Goal: Transaction & Acquisition: Purchase product/service

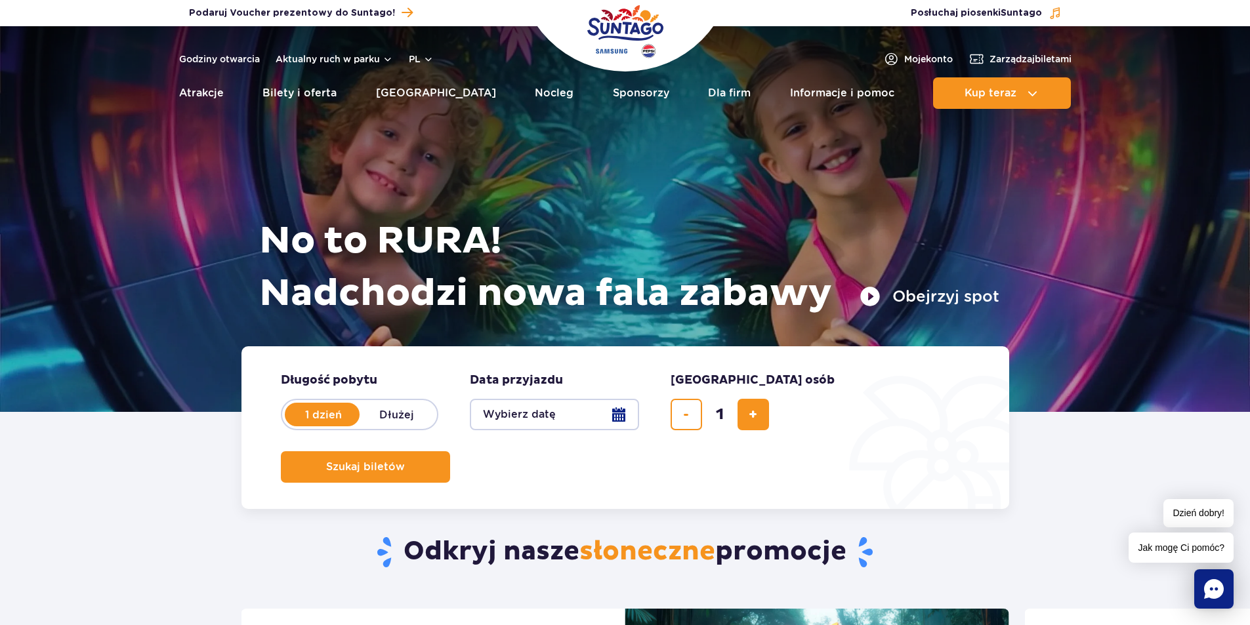
click at [615, 415] on button "Wybierz datę" at bounding box center [554, 414] width 169 height 31
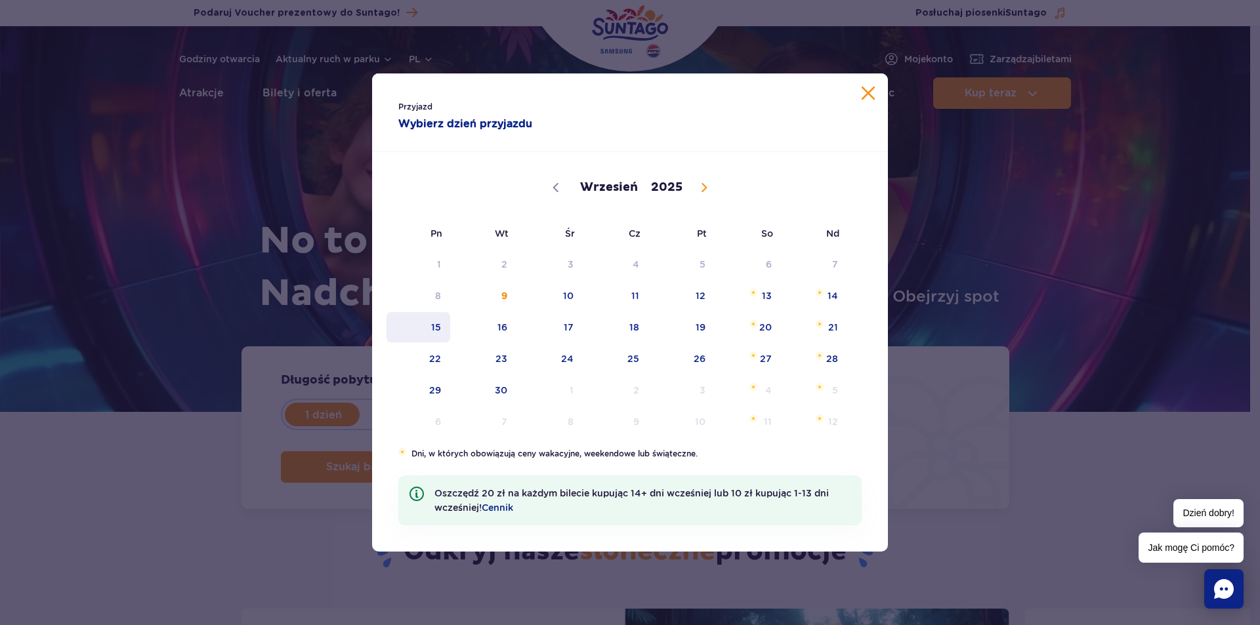
click at [439, 324] on span "15" at bounding box center [418, 327] width 66 height 30
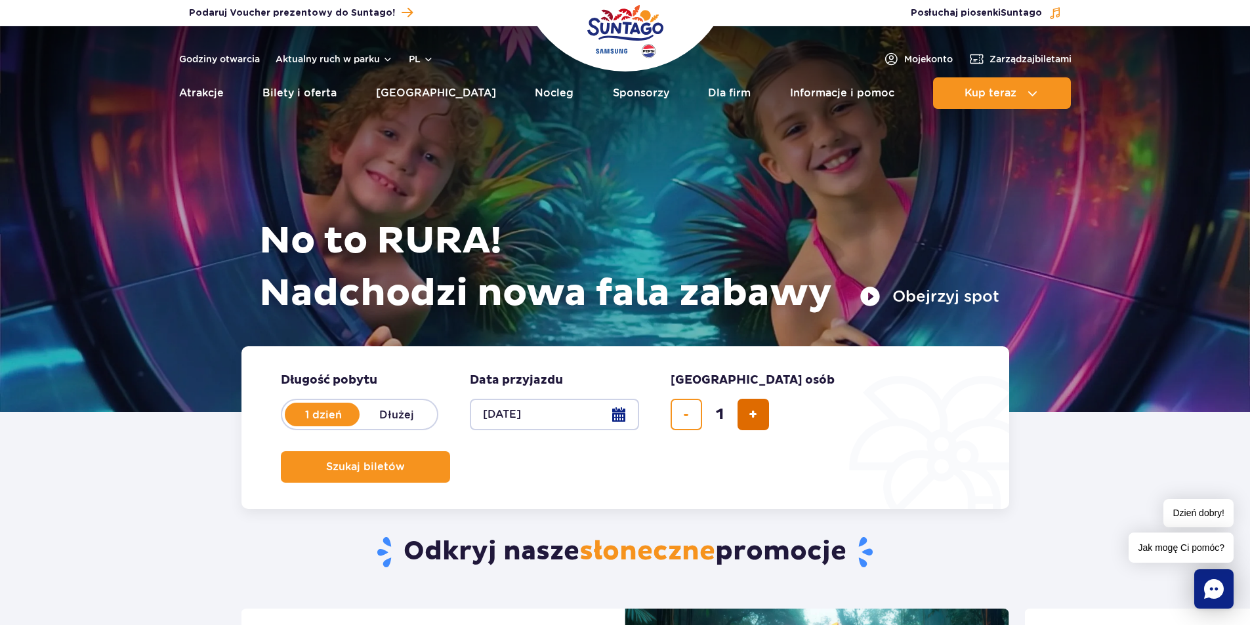
click at [753, 423] on button "dodaj bilet" at bounding box center [753, 414] width 31 height 31
type input "2"
click at [450, 451] on button "Szukaj biletów" at bounding box center [365, 466] width 169 height 31
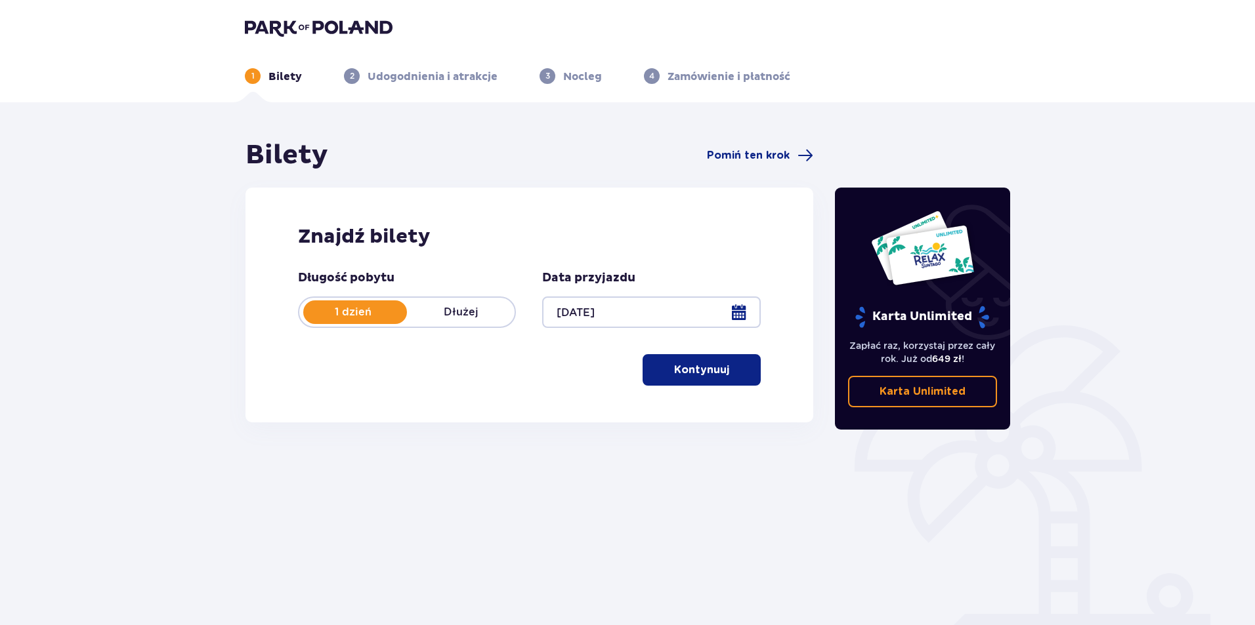
click at [738, 375] on span "button" at bounding box center [732, 370] width 16 height 16
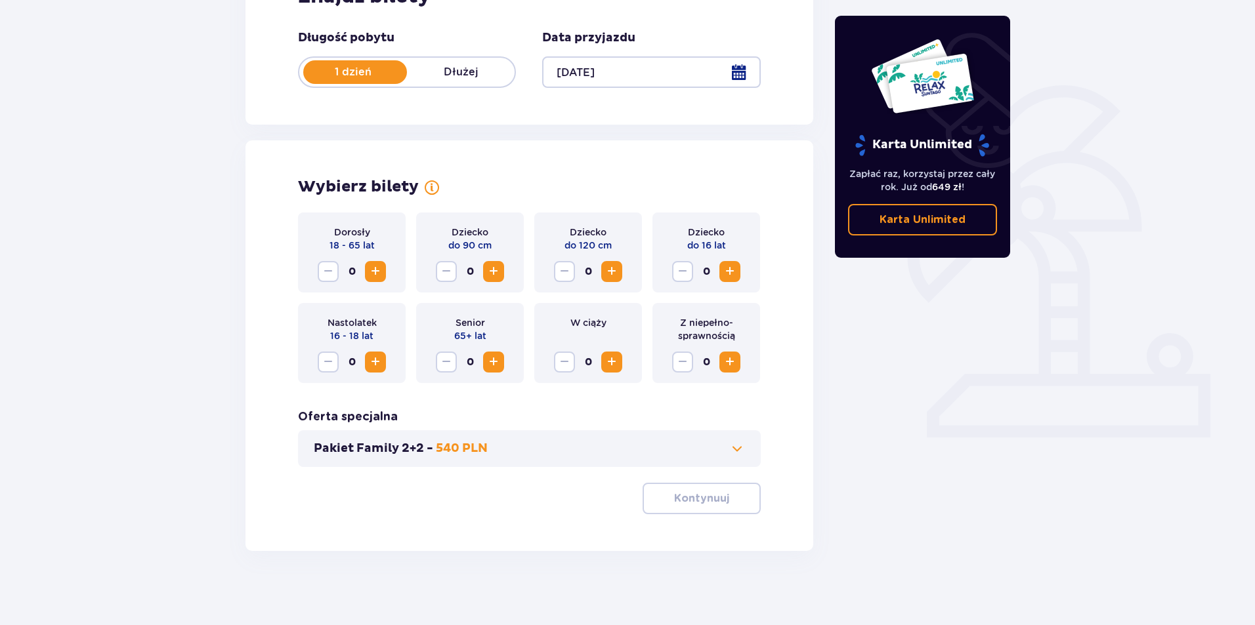
scroll to position [245, 0]
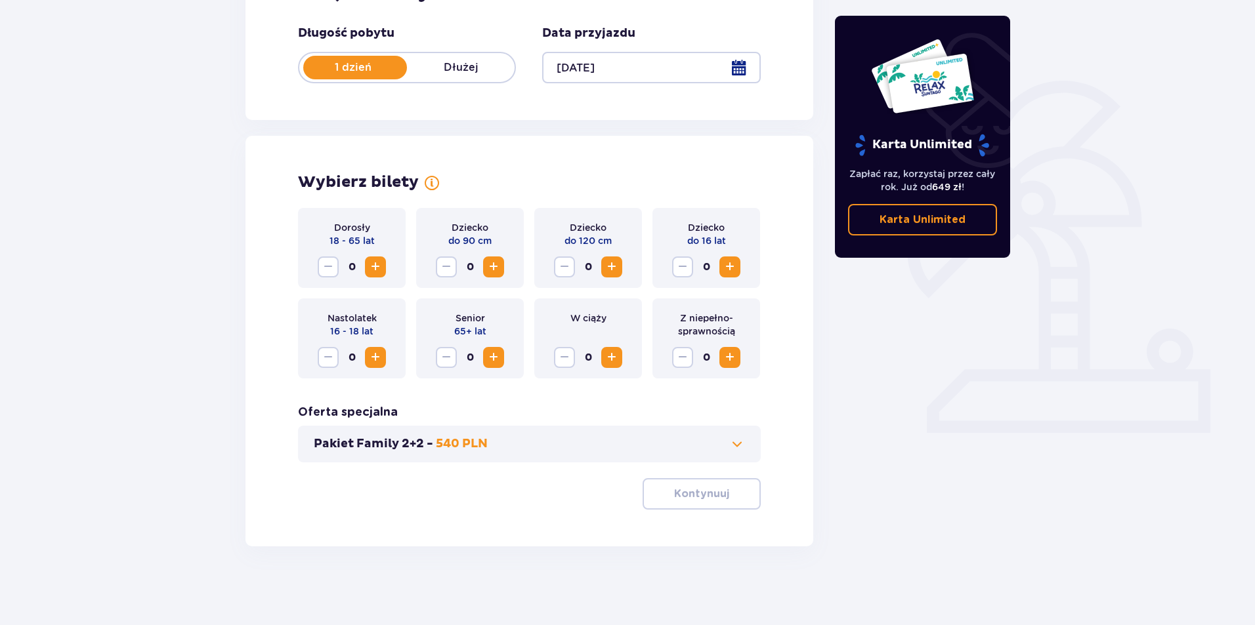
click at [368, 268] on span "Increase" at bounding box center [375, 267] width 16 height 16
click at [336, 261] on button "Decrease" at bounding box center [328, 267] width 21 height 21
click at [697, 485] on button "Kontynuuj" at bounding box center [701, 493] width 118 height 31
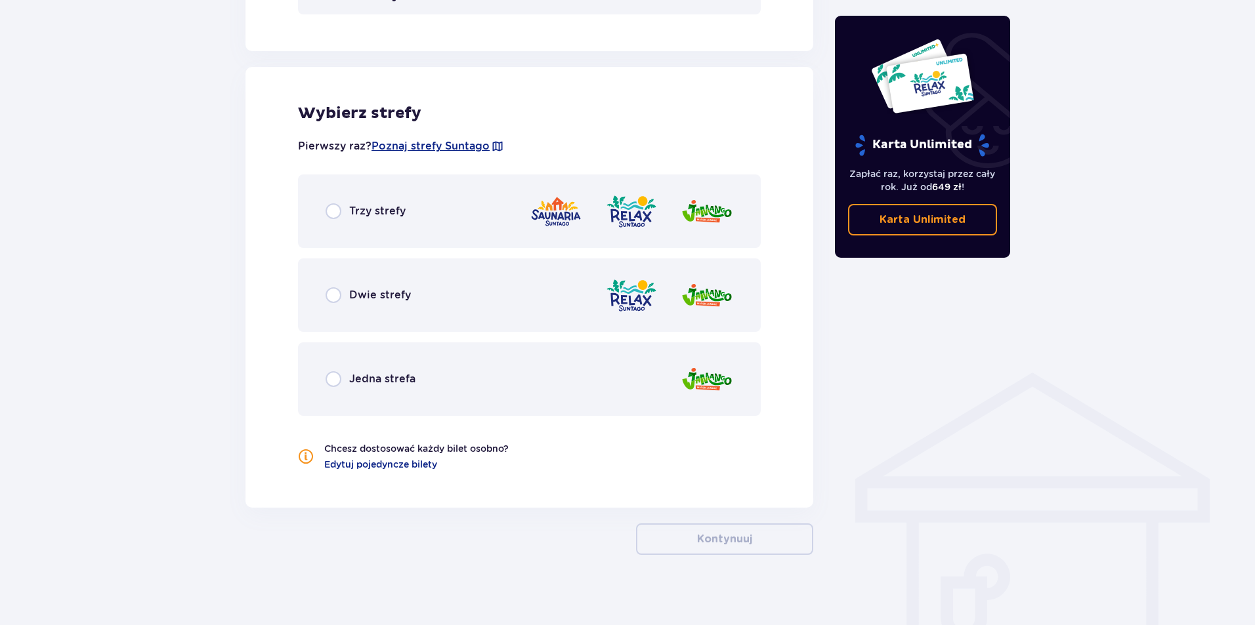
scroll to position [701, 0]
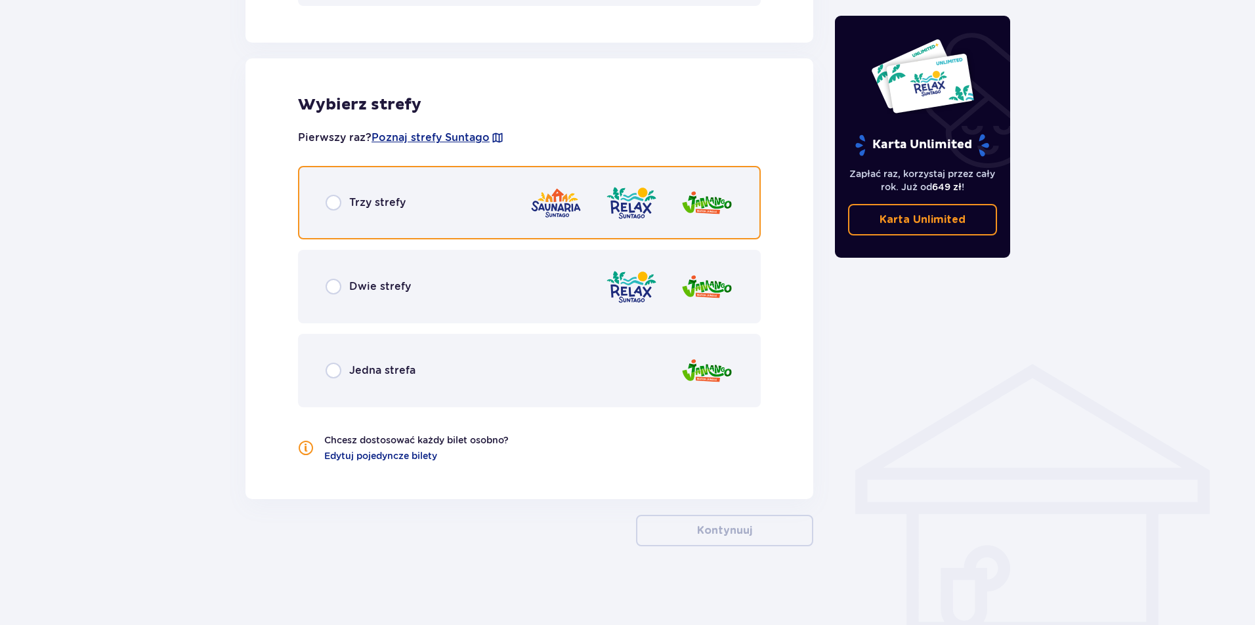
drag, startPoint x: 329, startPoint y: 201, endPoint x: 293, endPoint y: 224, distance: 42.4
click at [329, 201] on input "radio" at bounding box center [333, 203] width 16 height 16
radio input "true"
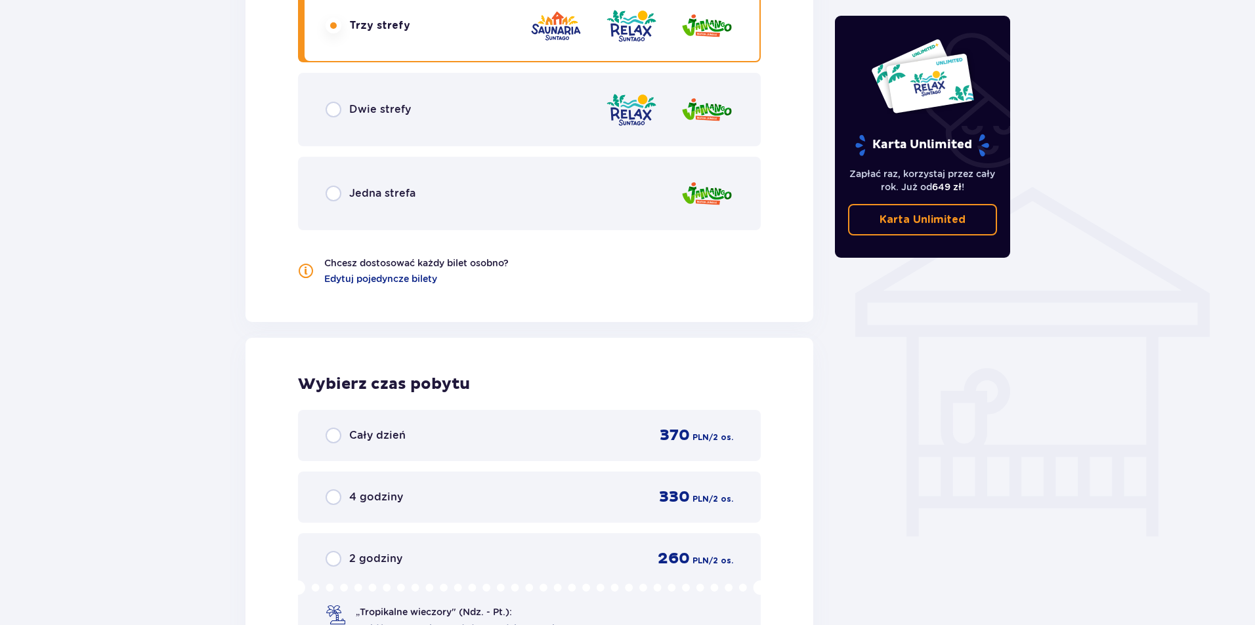
scroll to position [867, 0]
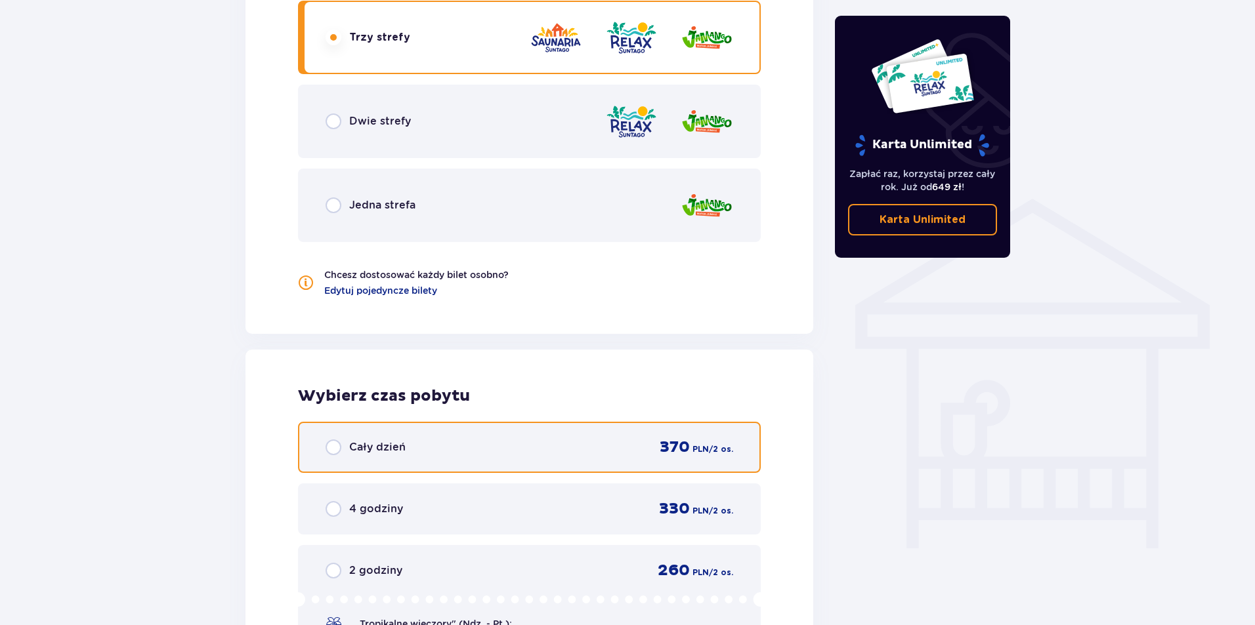
click at [335, 449] on input "radio" at bounding box center [333, 448] width 16 height 16
radio input "true"
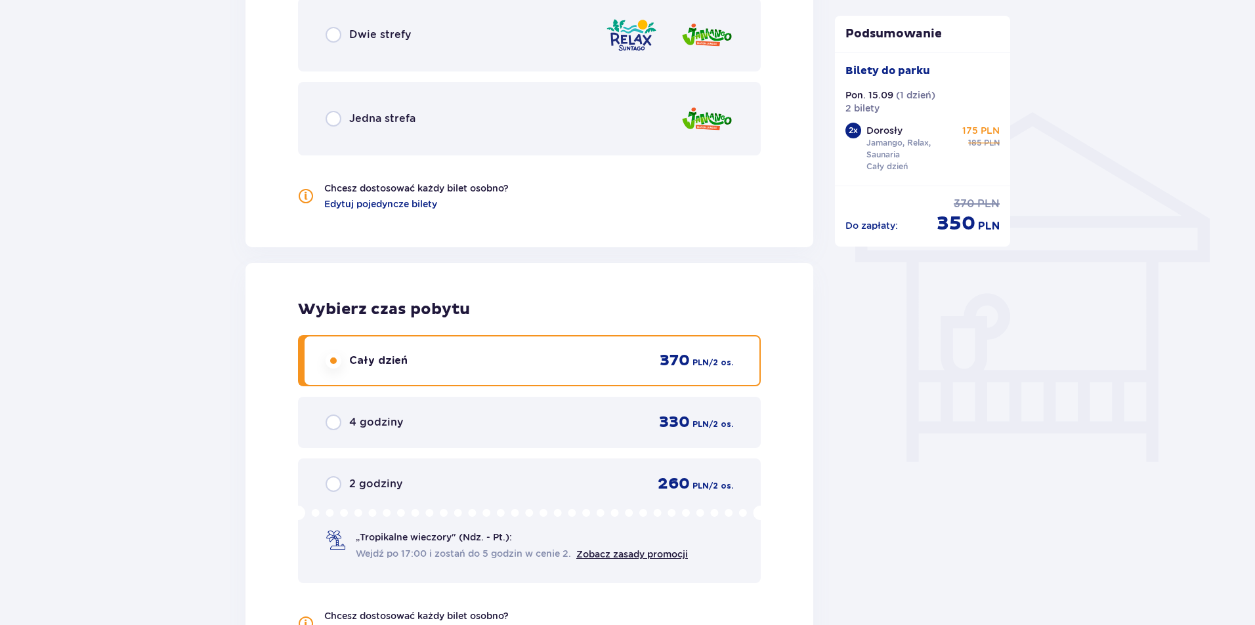
scroll to position [1203, 0]
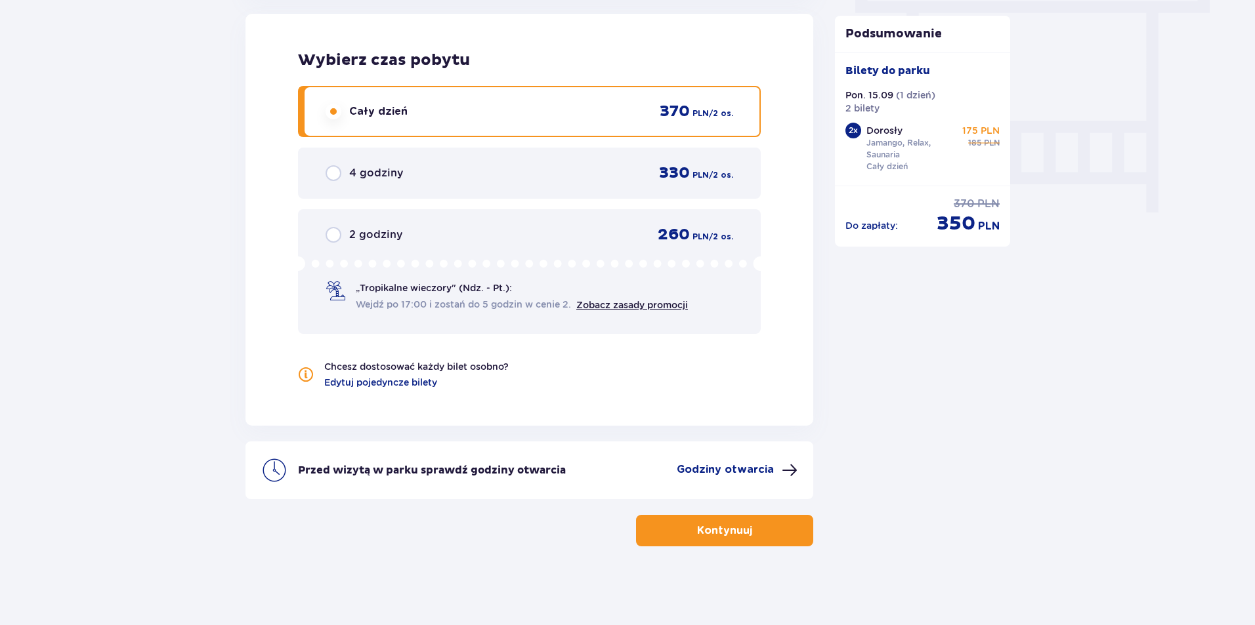
click at [781, 526] on button "Kontynuuj" at bounding box center [724, 530] width 177 height 31
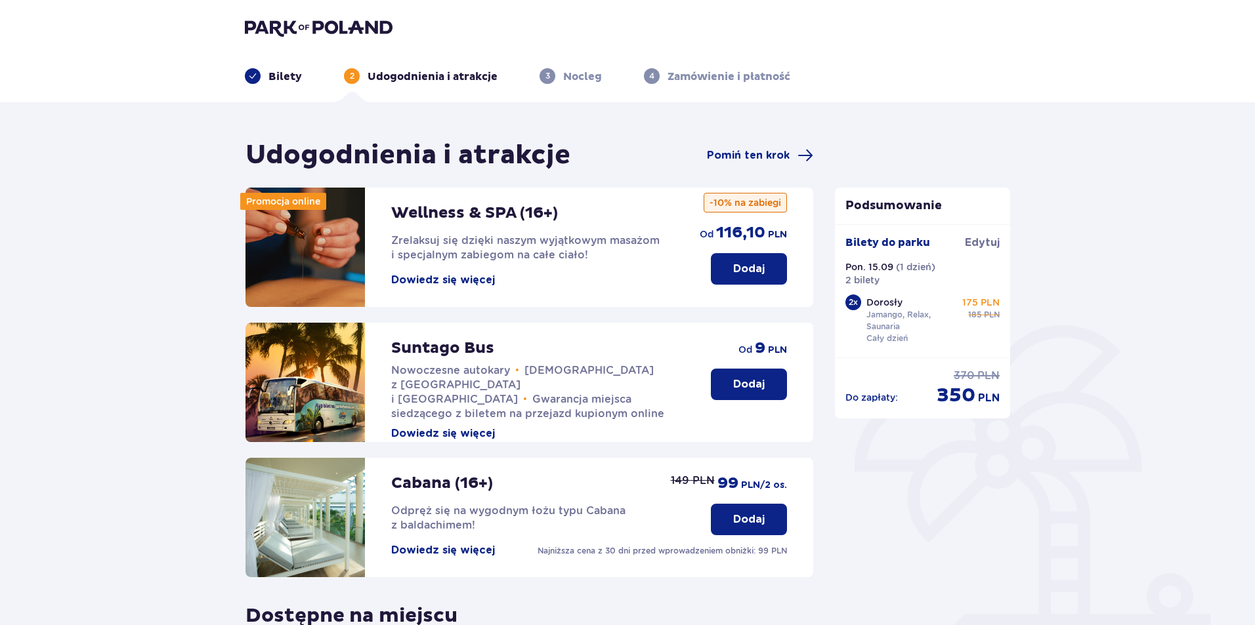
click at [915, 388] on div "Do zapłaty : 370 PLN 350 PLN" at bounding box center [922, 388] width 155 height 39
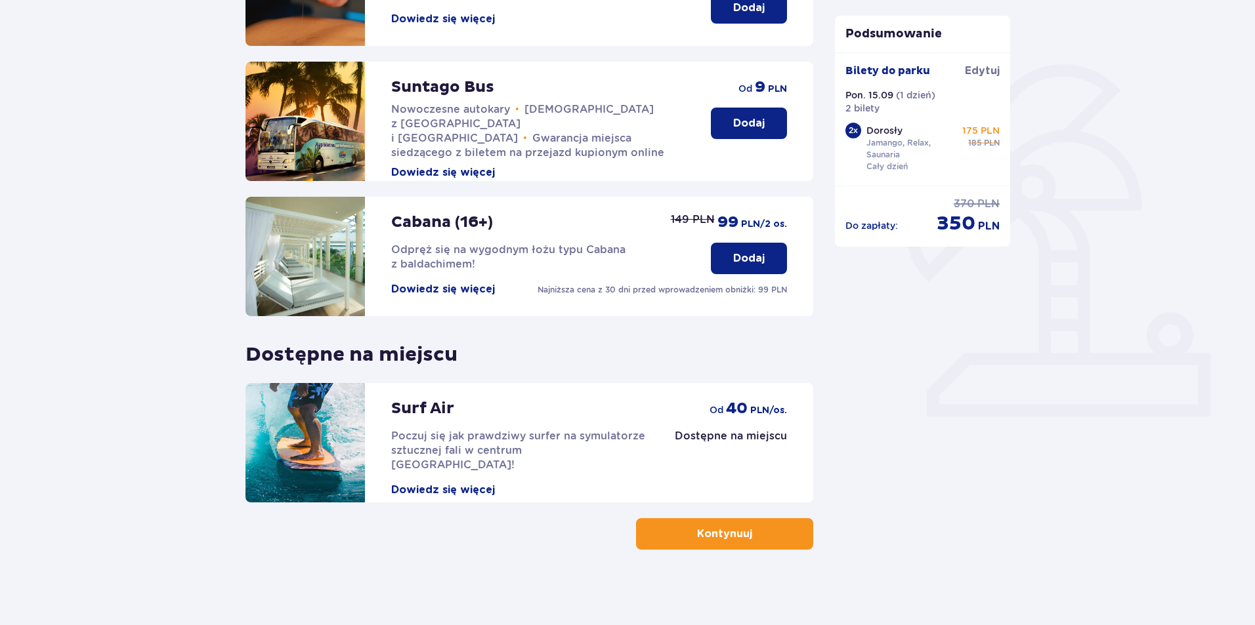
scroll to position [264, 0]
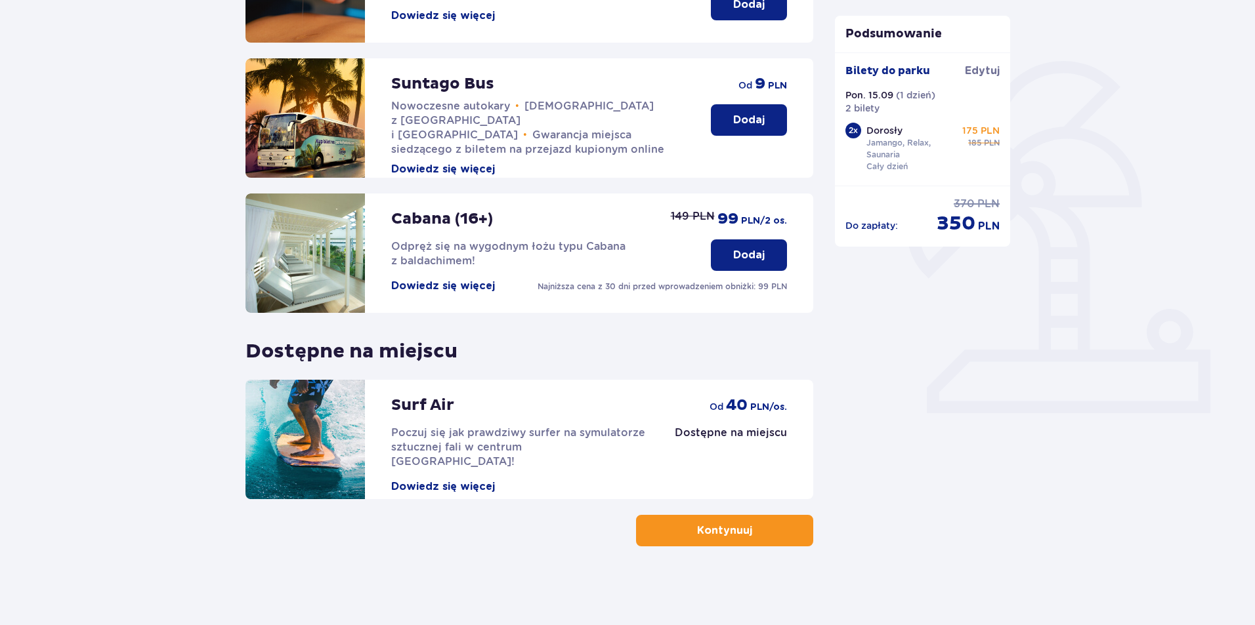
click at [715, 536] on p "Kontynuuj" at bounding box center [724, 531] width 55 height 14
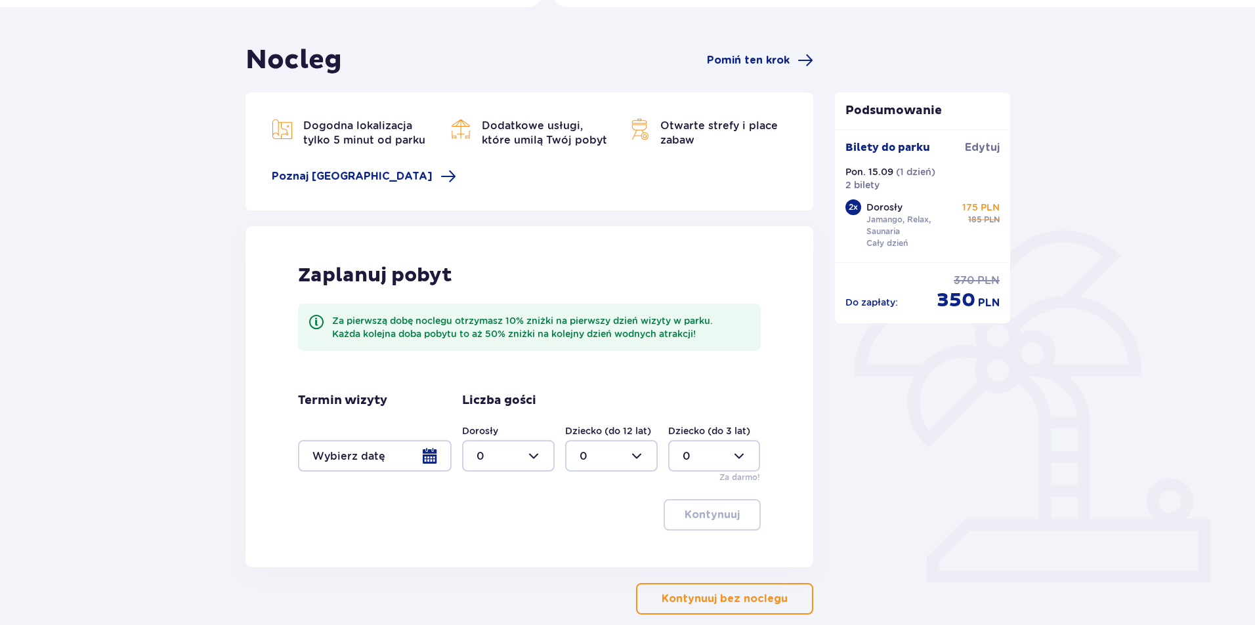
scroll to position [32, 0]
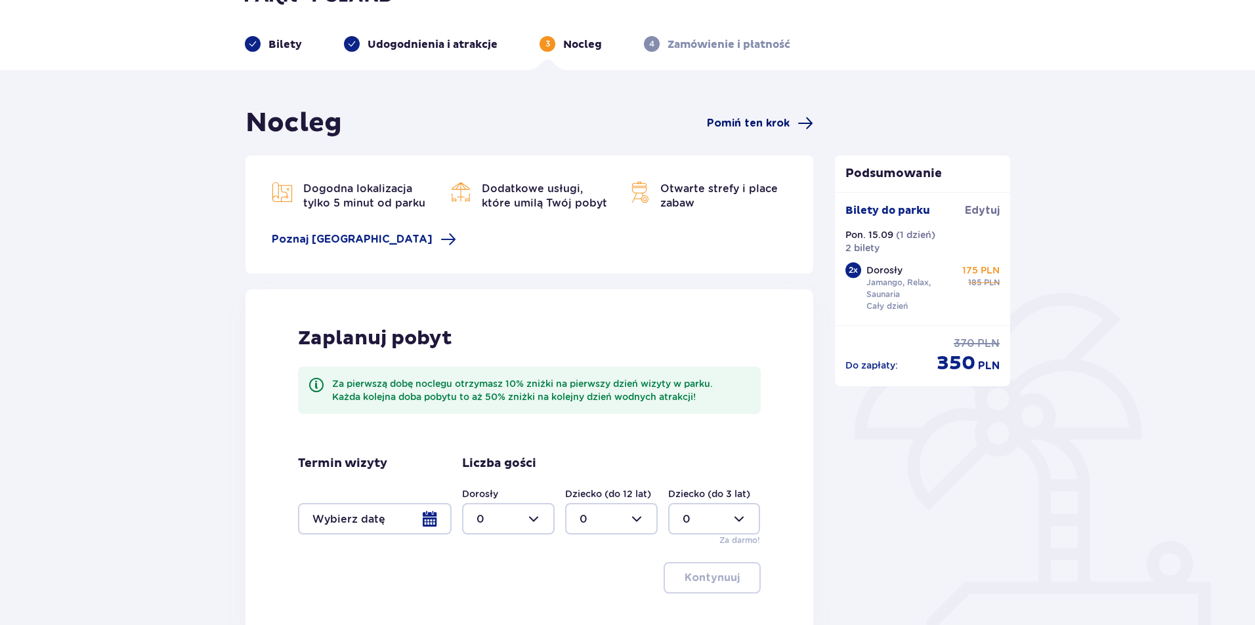
click at [776, 118] on span "Pomiń ten krok" at bounding box center [748, 123] width 83 height 14
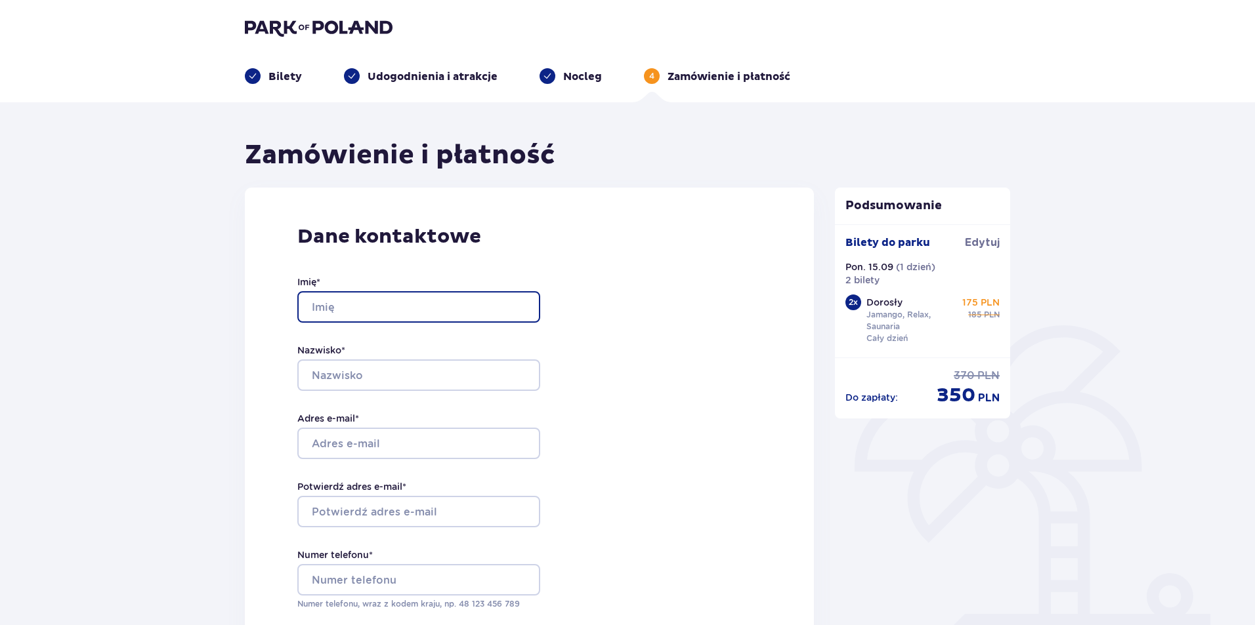
click at [371, 302] on input "Imię *" at bounding box center [418, 306] width 243 height 31
type input "m"
type input "Marcin"
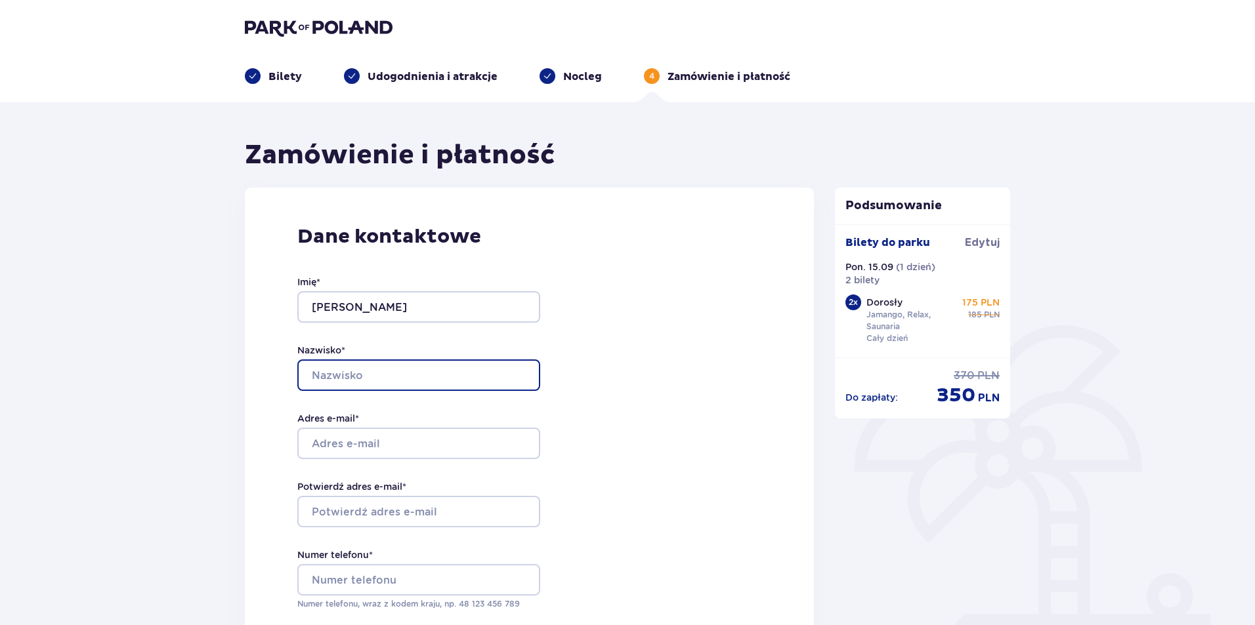
click at [341, 377] on input "Nazwisko *" at bounding box center [418, 375] width 243 height 31
type input "Grzegorczyk"
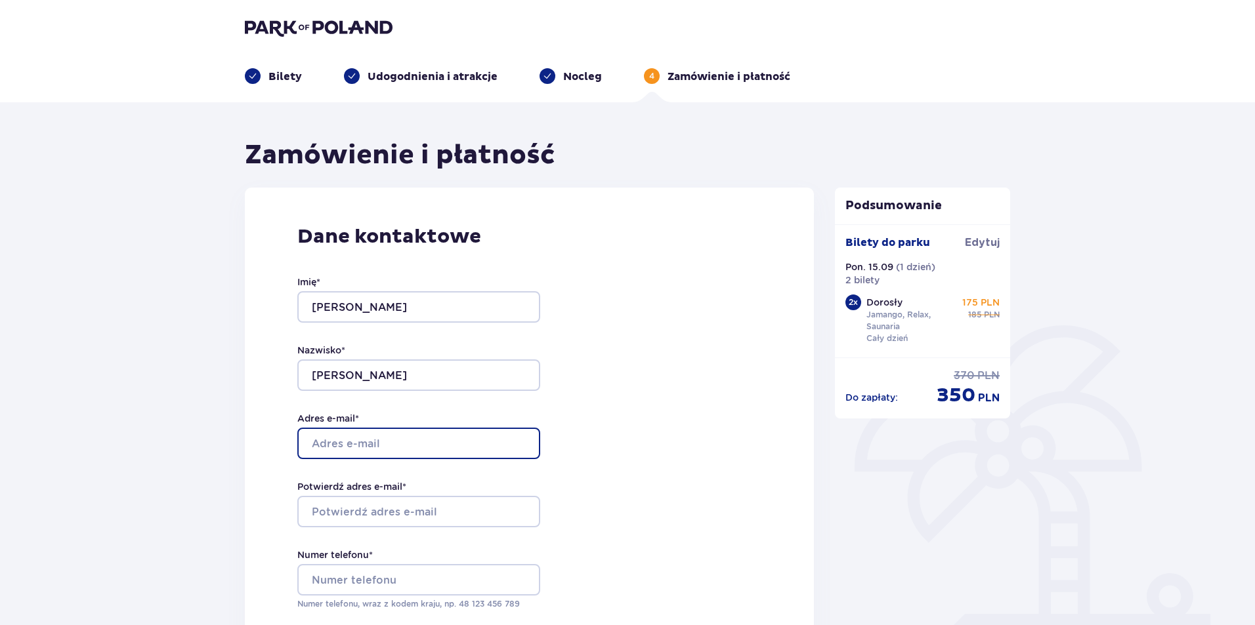
click at [381, 438] on input "Adres e-mail *" at bounding box center [418, 443] width 243 height 31
type input "marcing4@o2.pl"
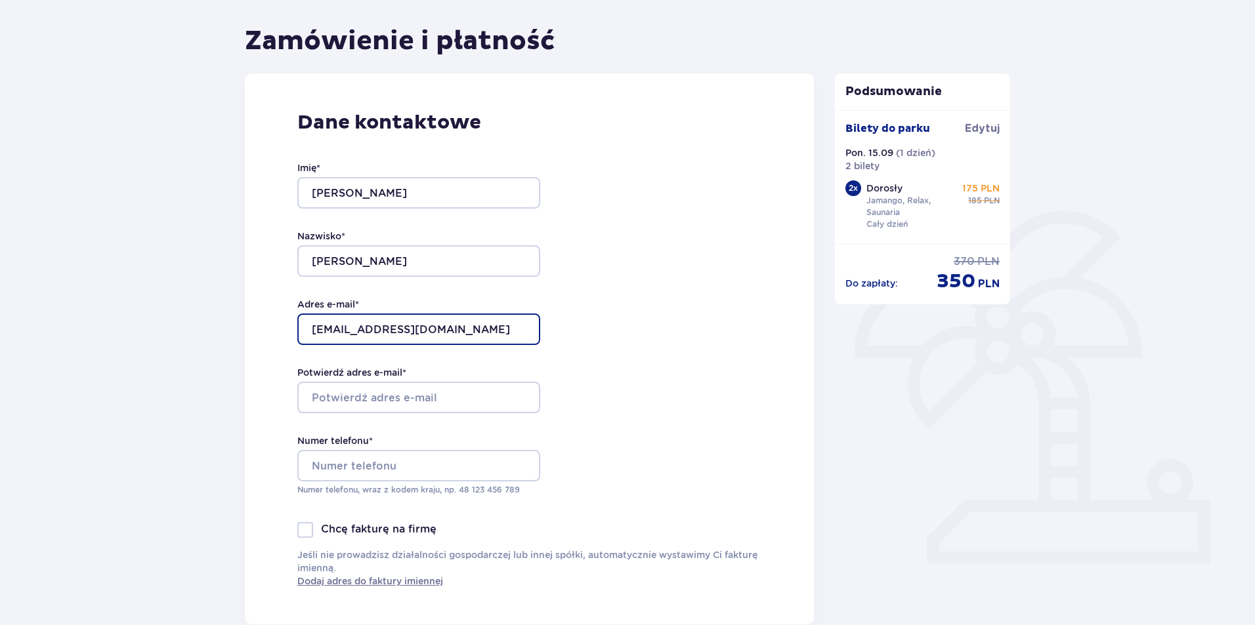
scroll to position [131, 0]
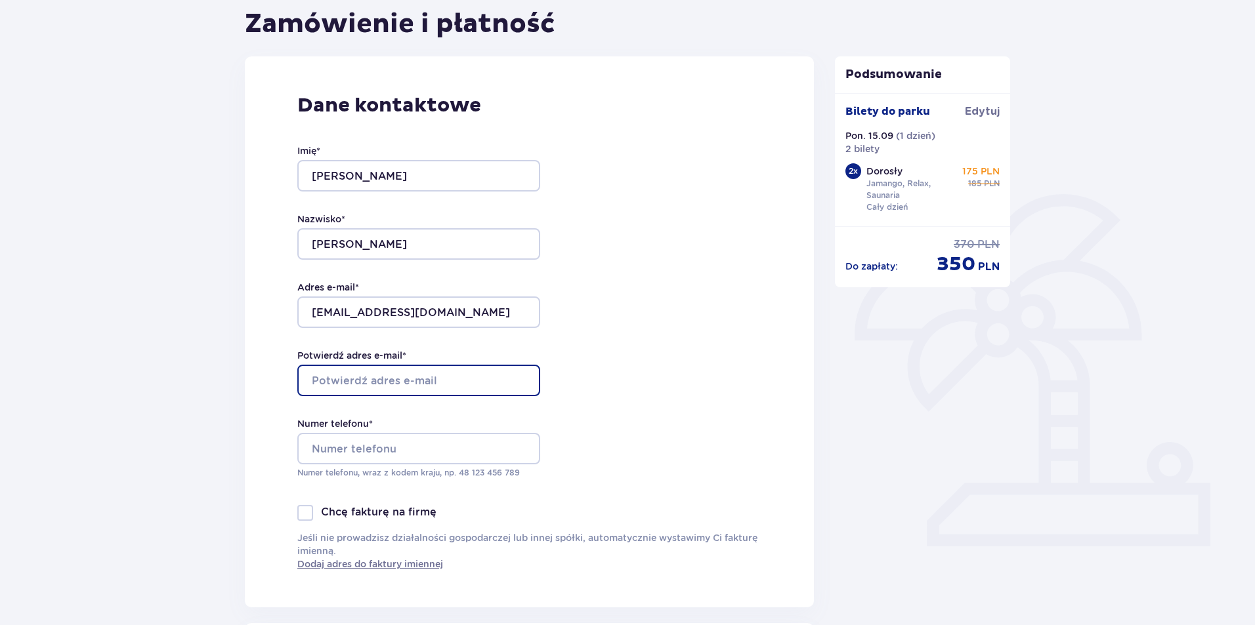
click at [386, 376] on input "Potwierdź adres e-mail *" at bounding box center [418, 380] width 243 height 31
type input "marcing4@o2.pl"
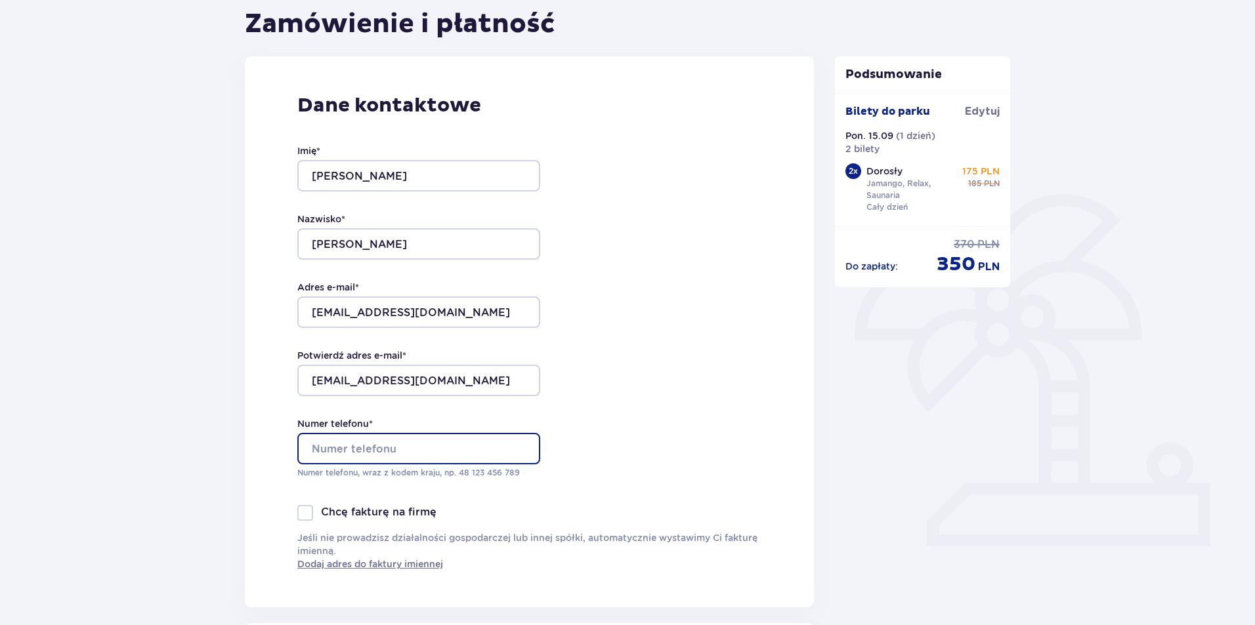
click at [349, 449] on input "Numer telefonu *" at bounding box center [418, 448] width 243 height 31
type input "+48 501653611"
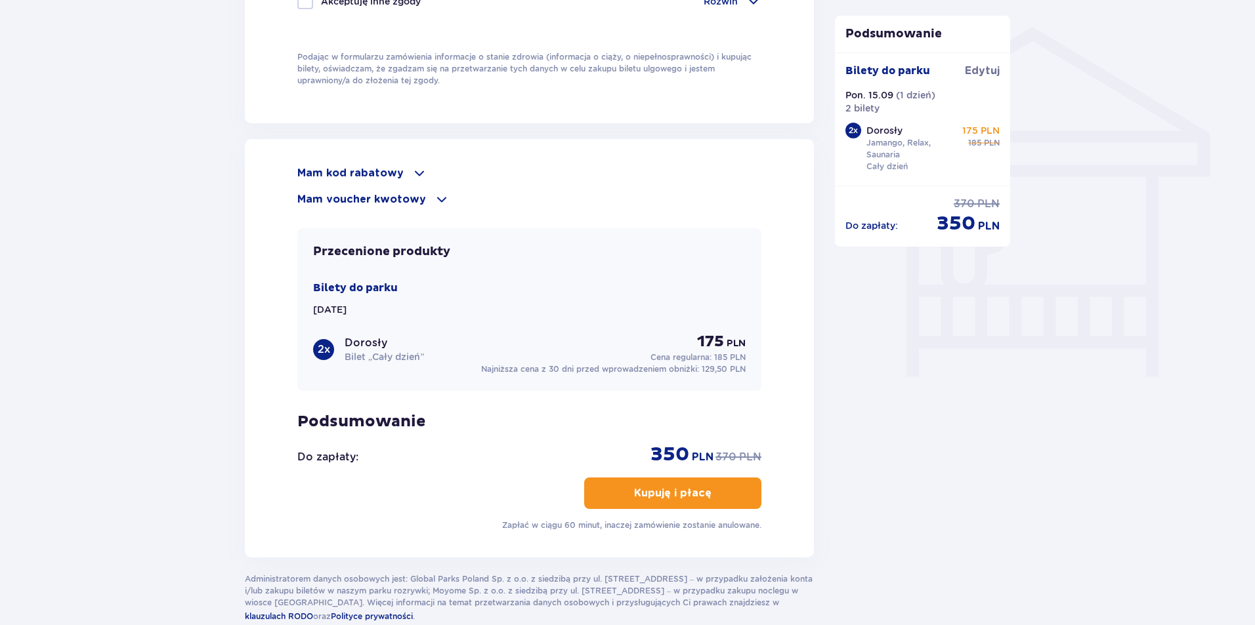
scroll to position [1050, 0]
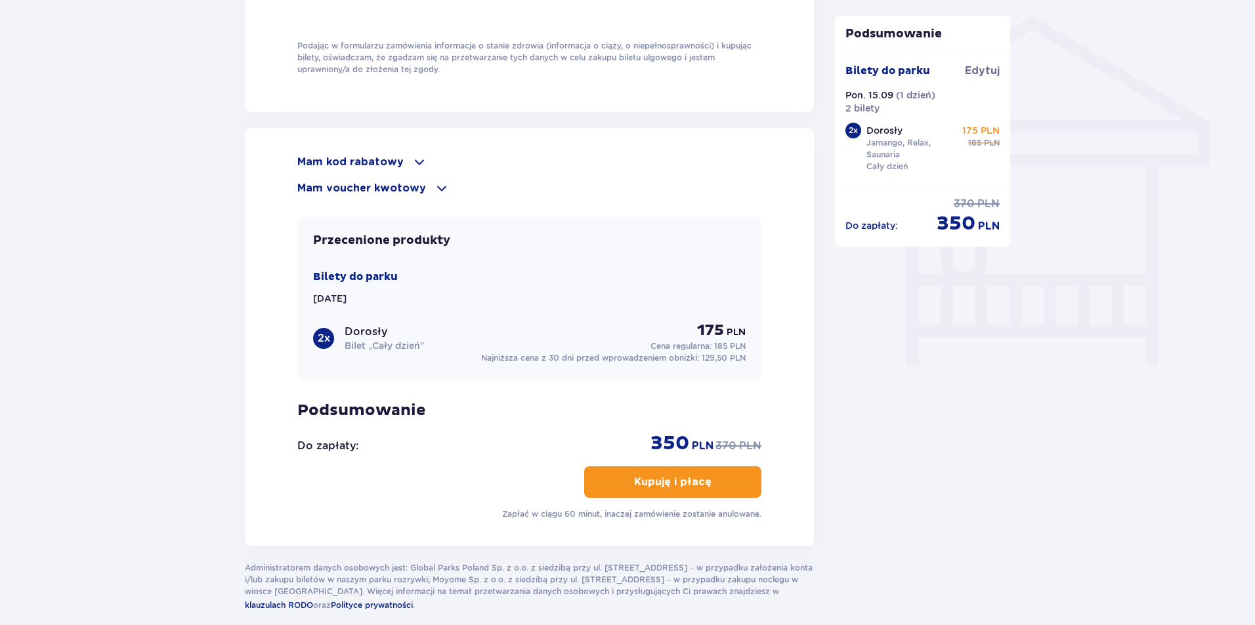
click at [681, 483] on p "Kupuję i płacę" at bounding box center [672, 482] width 77 height 14
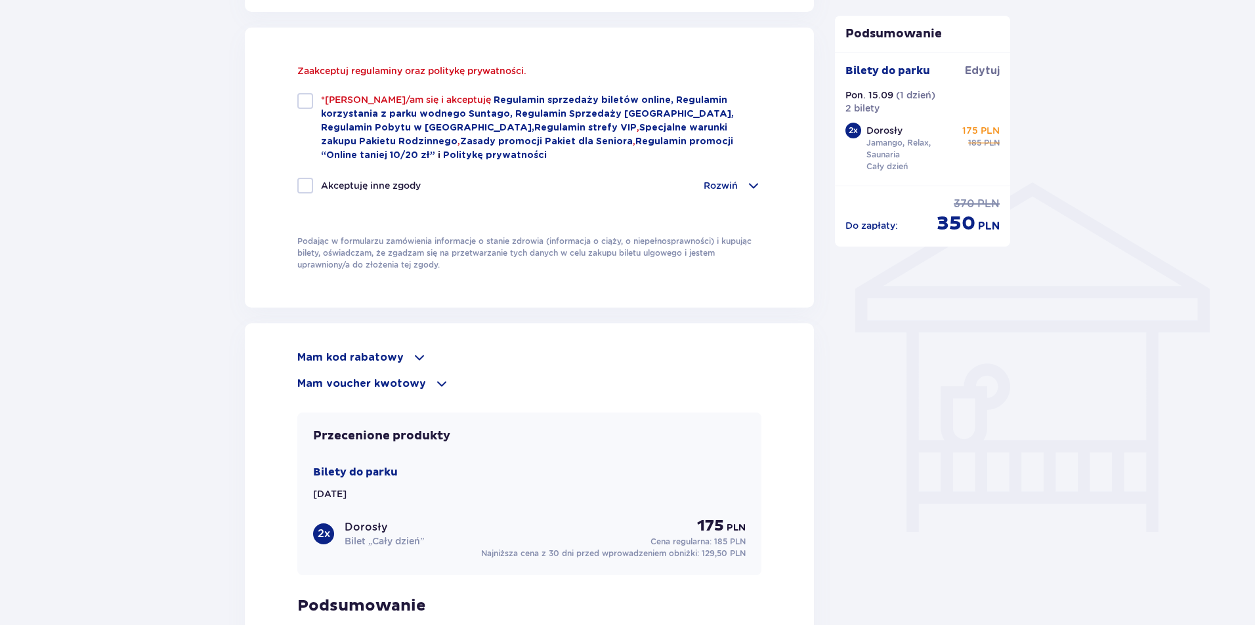
scroll to position [882, 0]
click at [309, 104] on div at bounding box center [305, 102] width 16 height 16
checkbox input "true"
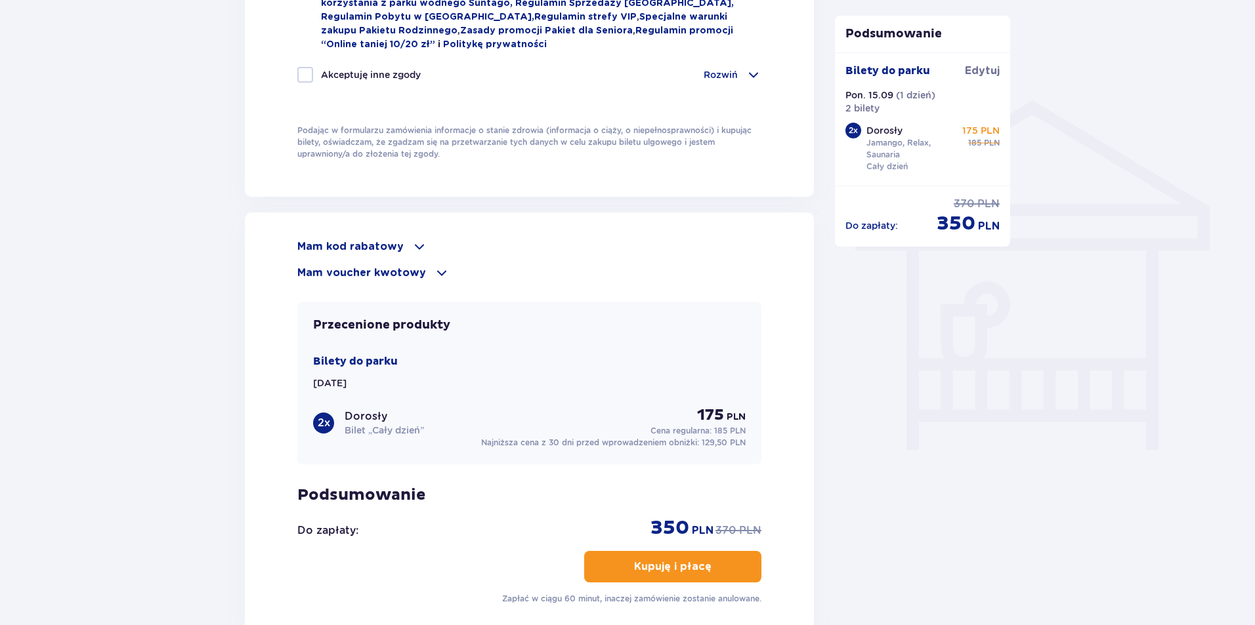
scroll to position [1079, 0]
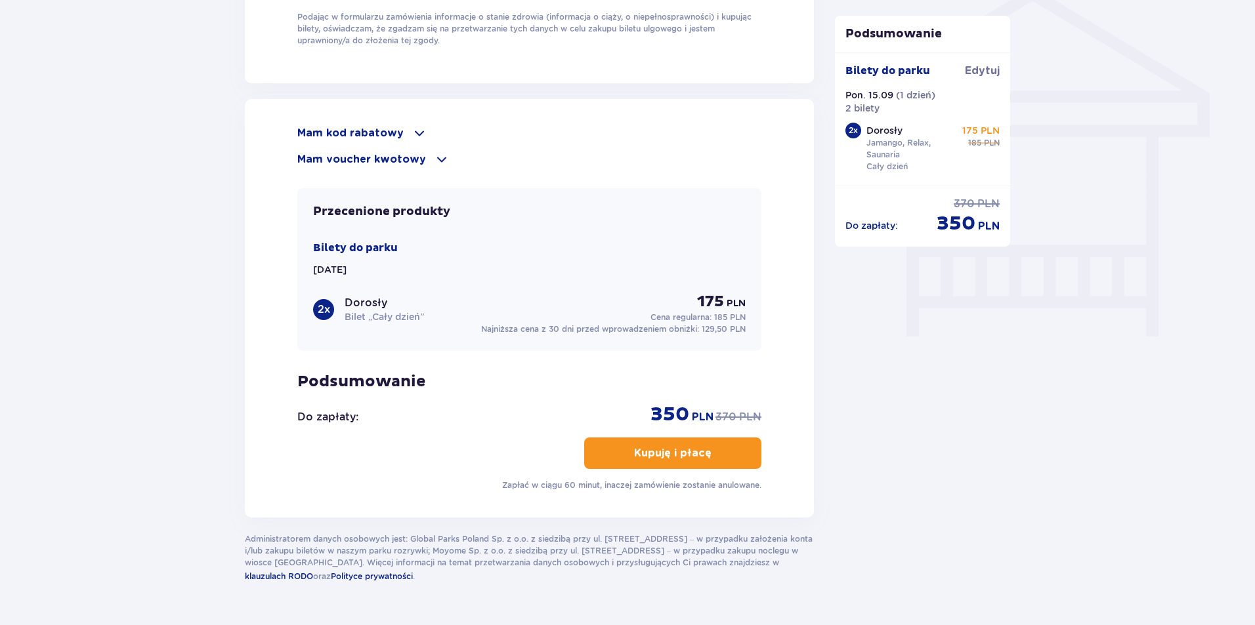
click at [675, 453] on p "Kupuję i płacę" at bounding box center [672, 453] width 77 height 14
